Goal: Task Accomplishment & Management: Manage account settings

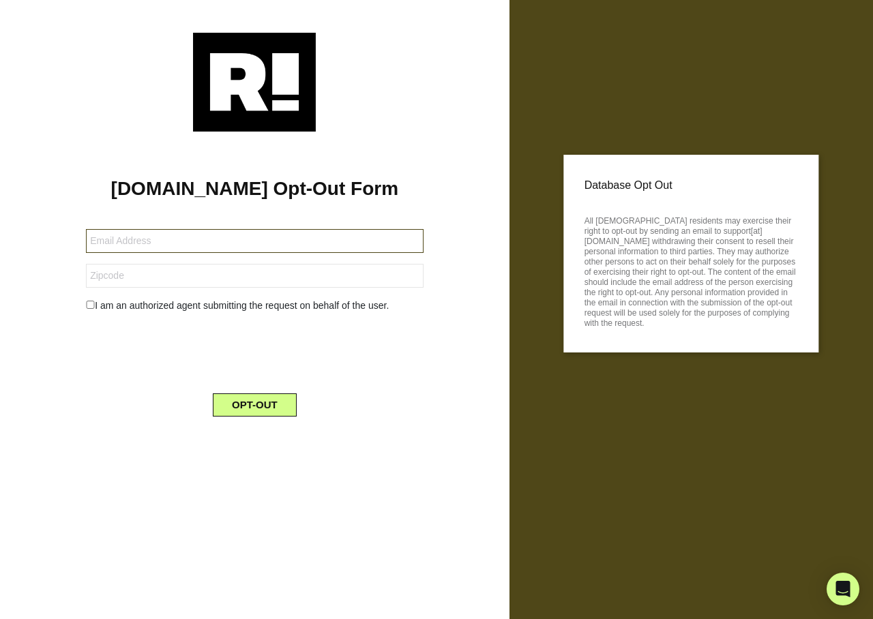
type input "[EMAIL_ADDRESS][DOMAIN_NAME]"
type input "59554"
type input "[EMAIL_ADDRESS][DOMAIN_NAME]"
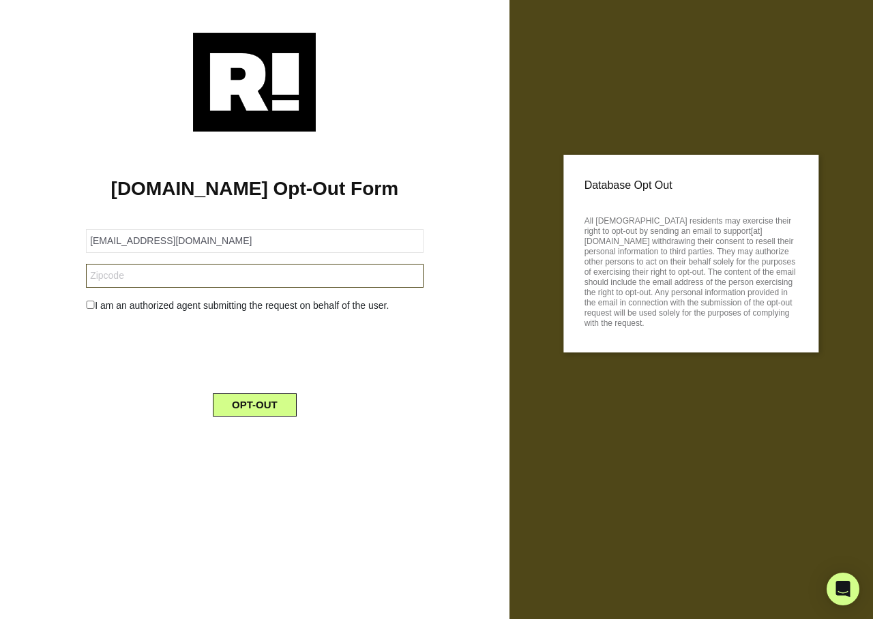
type input "59554"
